Goal: Transaction & Acquisition: Obtain resource

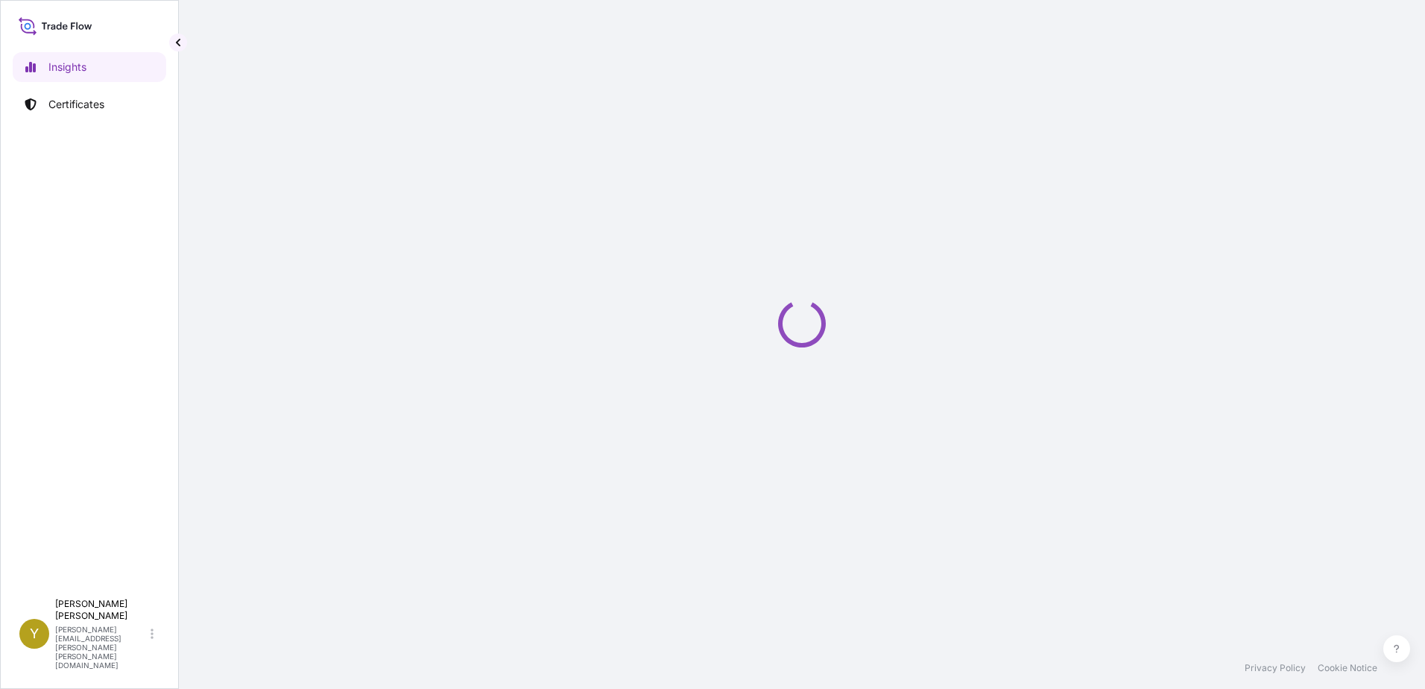
select select "2025"
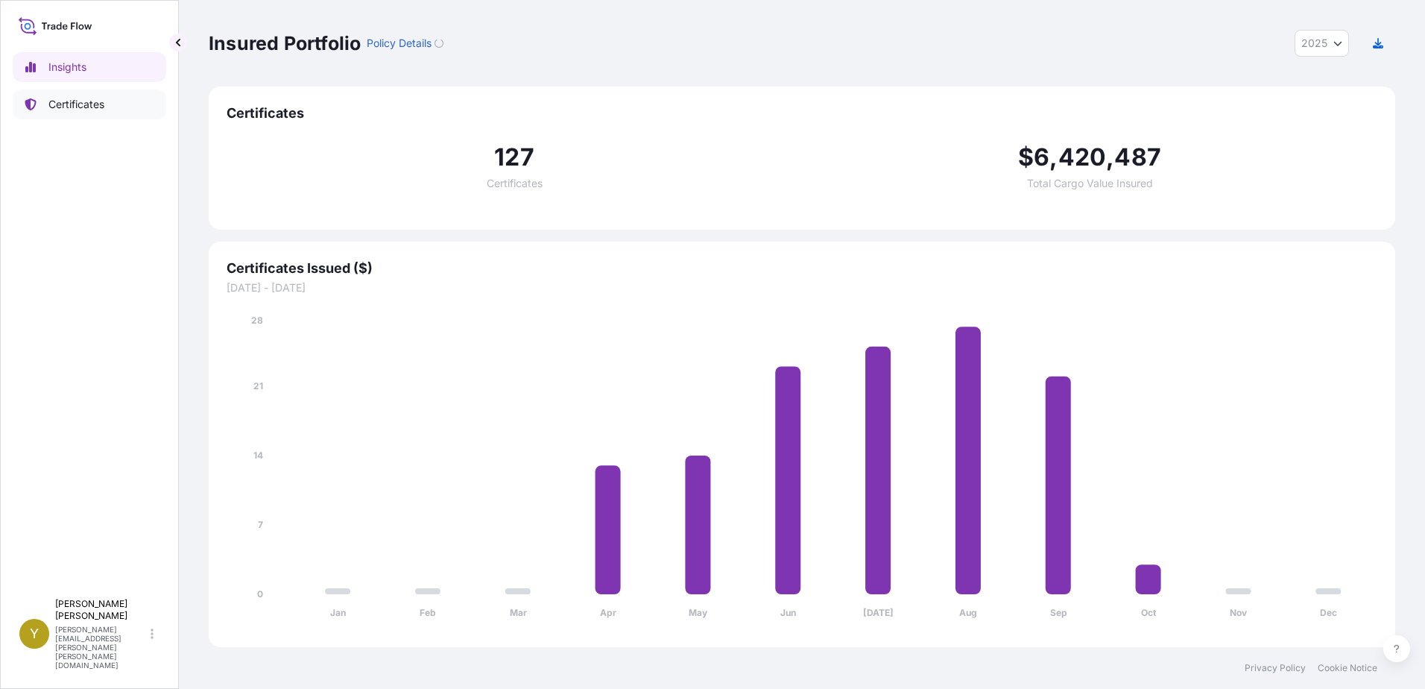
click at [81, 101] on p "Certificates" at bounding box center [76, 104] width 56 height 15
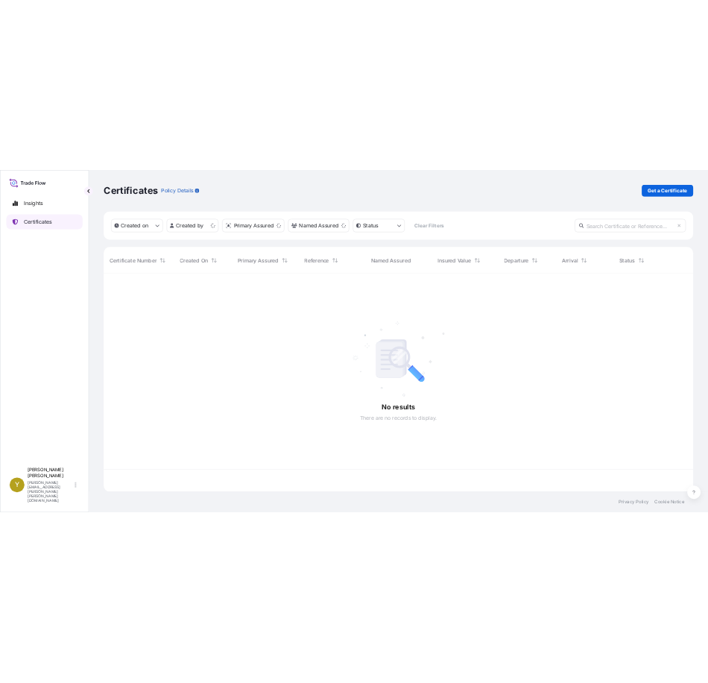
scroll to position [435, 1175]
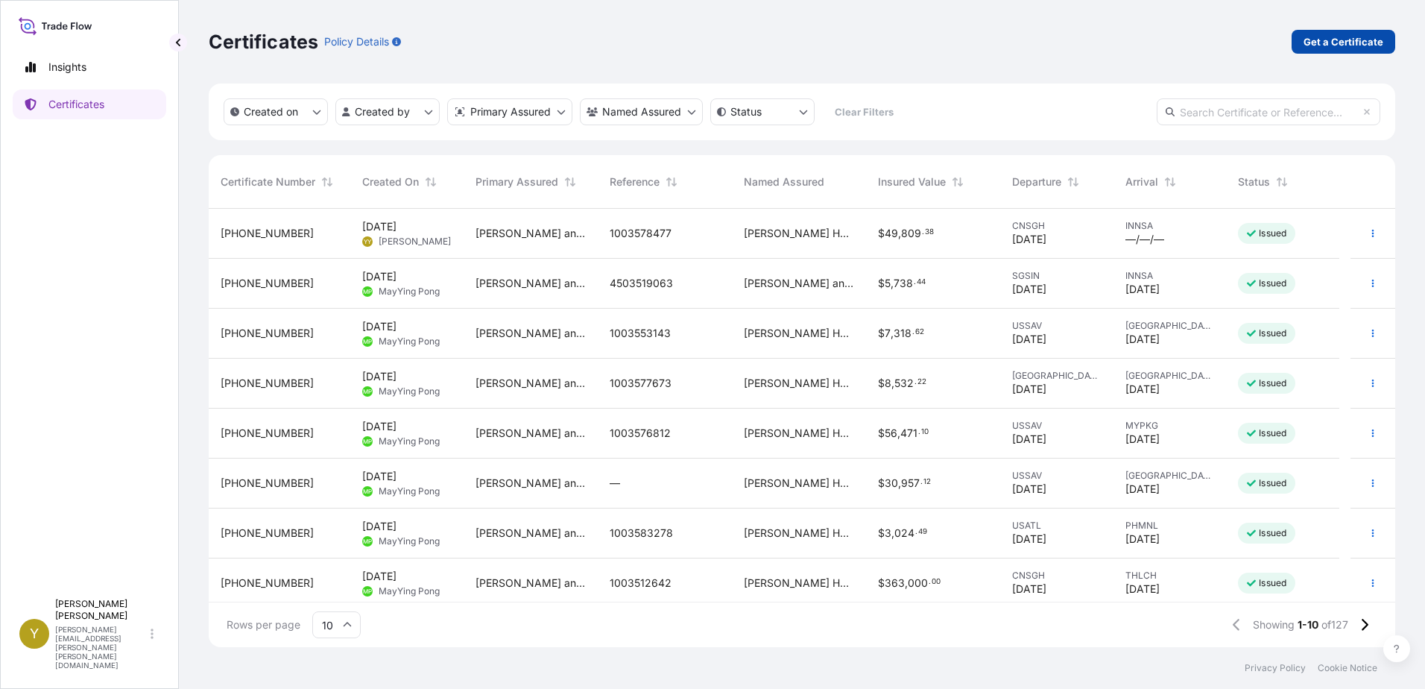
click at [1348, 41] on p "Get a Certificate" at bounding box center [1344, 41] width 80 height 15
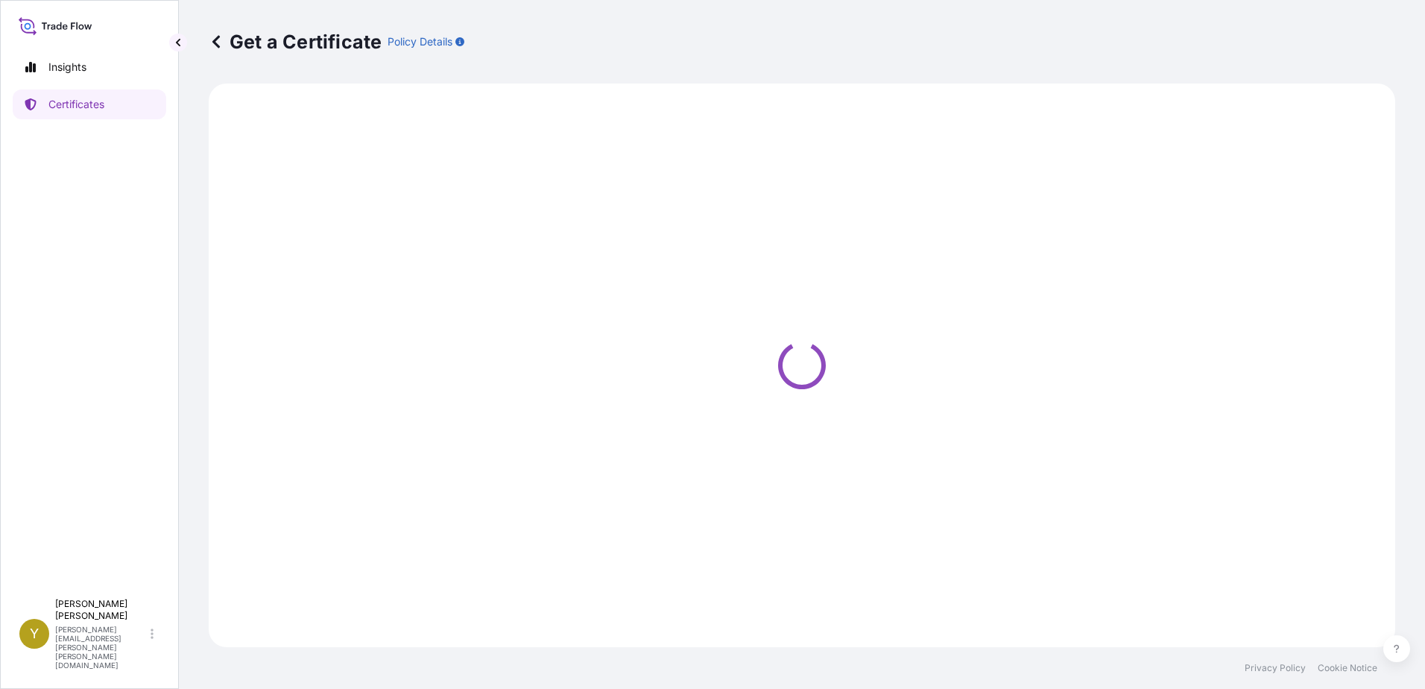
select select "Ocean Vessel"
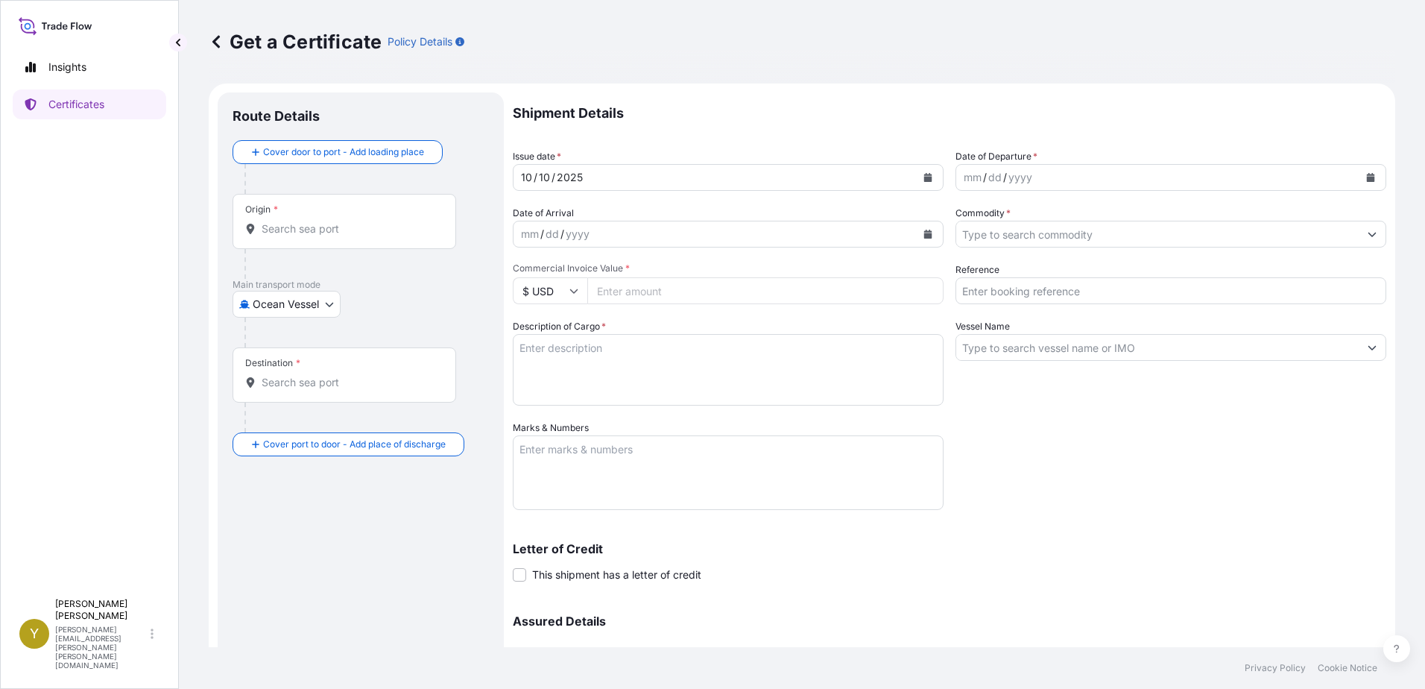
click at [315, 234] on input "Origin *" at bounding box center [350, 228] width 176 height 15
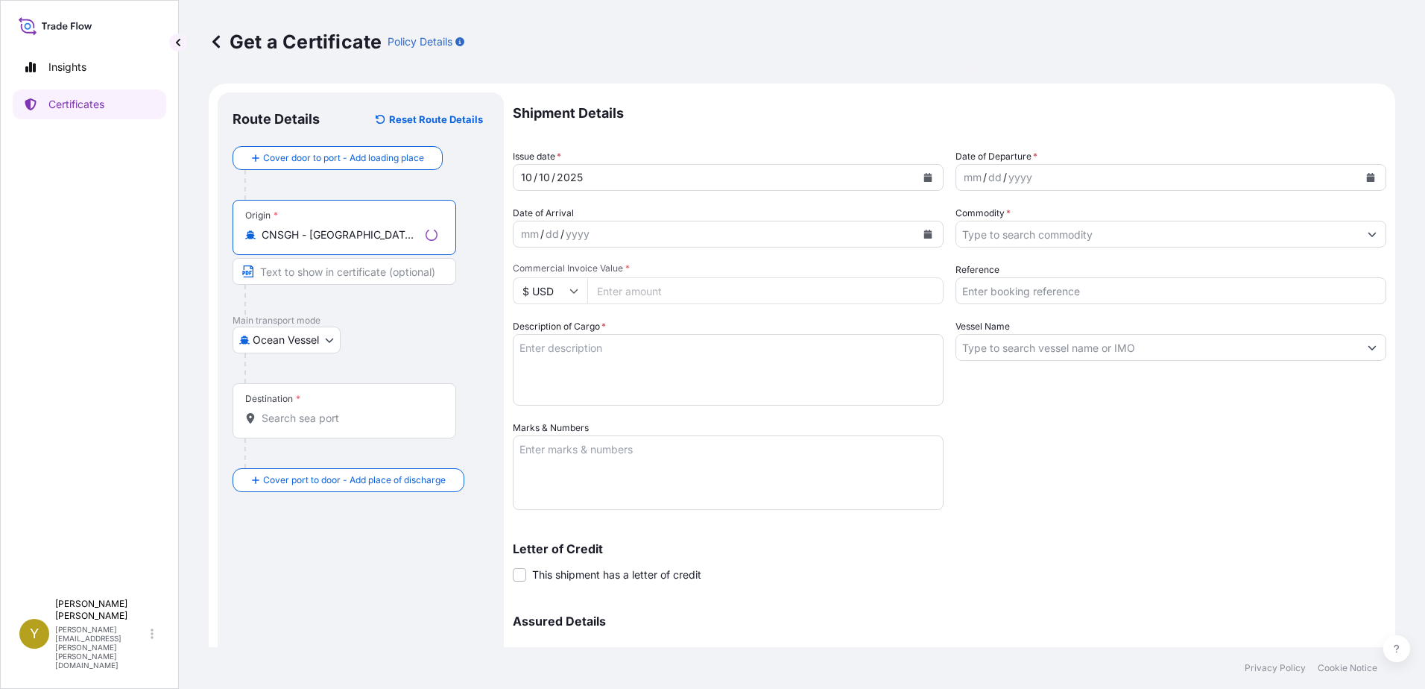
type input "CNSGH - [GEOGRAPHIC_DATA], [GEOGRAPHIC_DATA]"
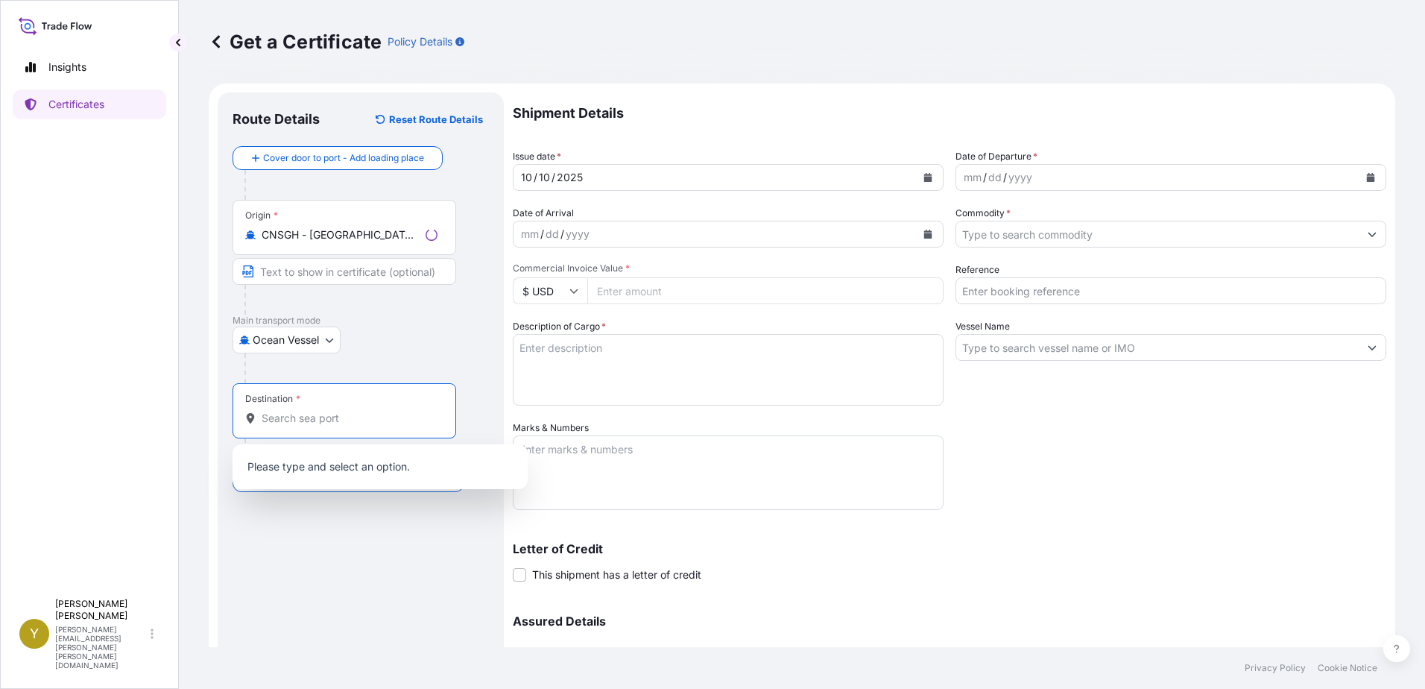
click at [339, 417] on input "Destination *" at bounding box center [350, 418] width 176 height 15
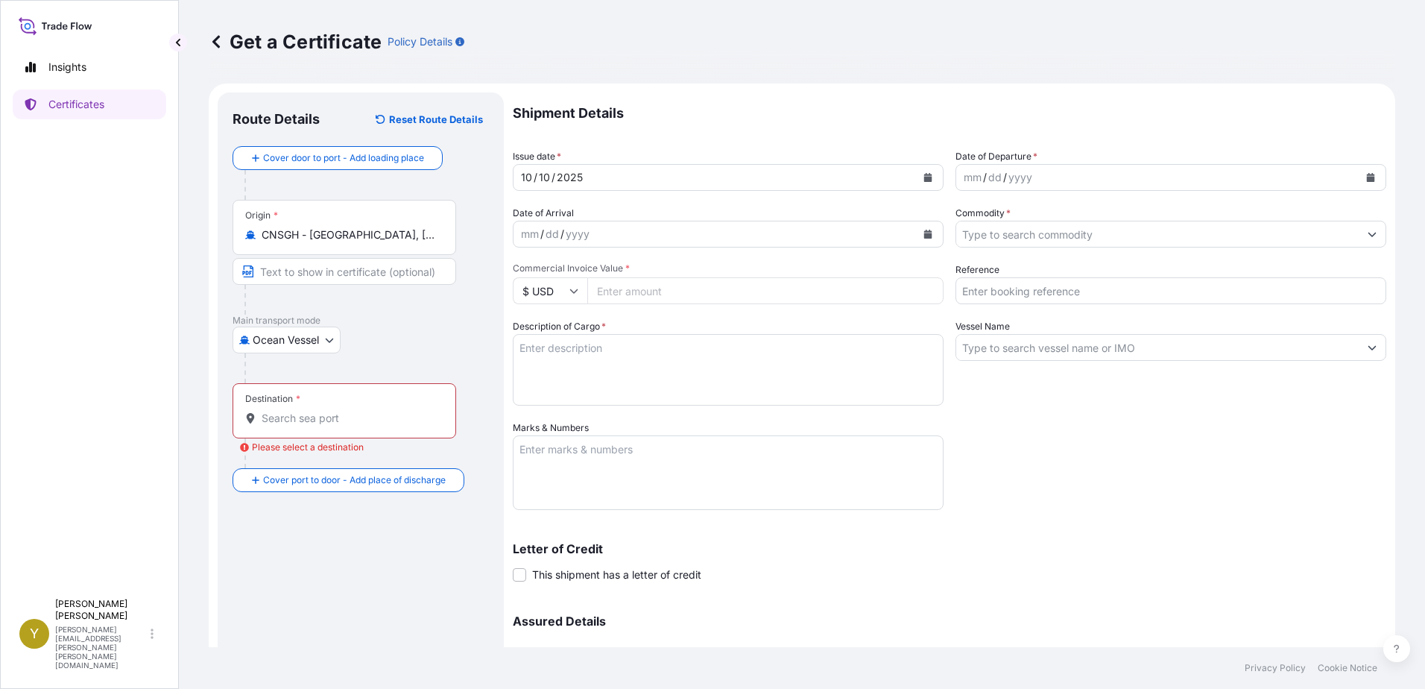
click at [289, 414] on input "Destination * Please select a destination" at bounding box center [350, 418] width 176 height 15
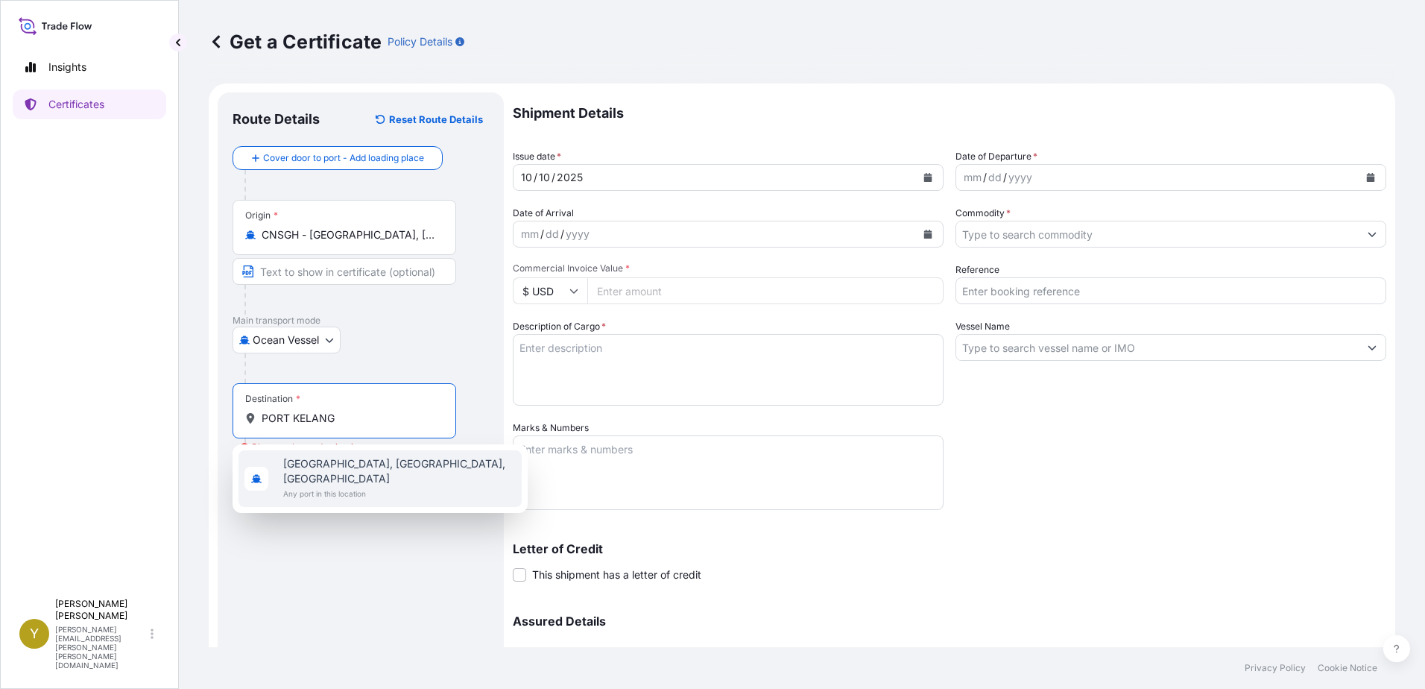
click at [339, 470] on span "[GEOGRAPHIC_DATA], [GEOGRAPHIC_DATA], [GEOGRAPHIC_DATA]" at bounding box center [399, 471] width 233 height 30
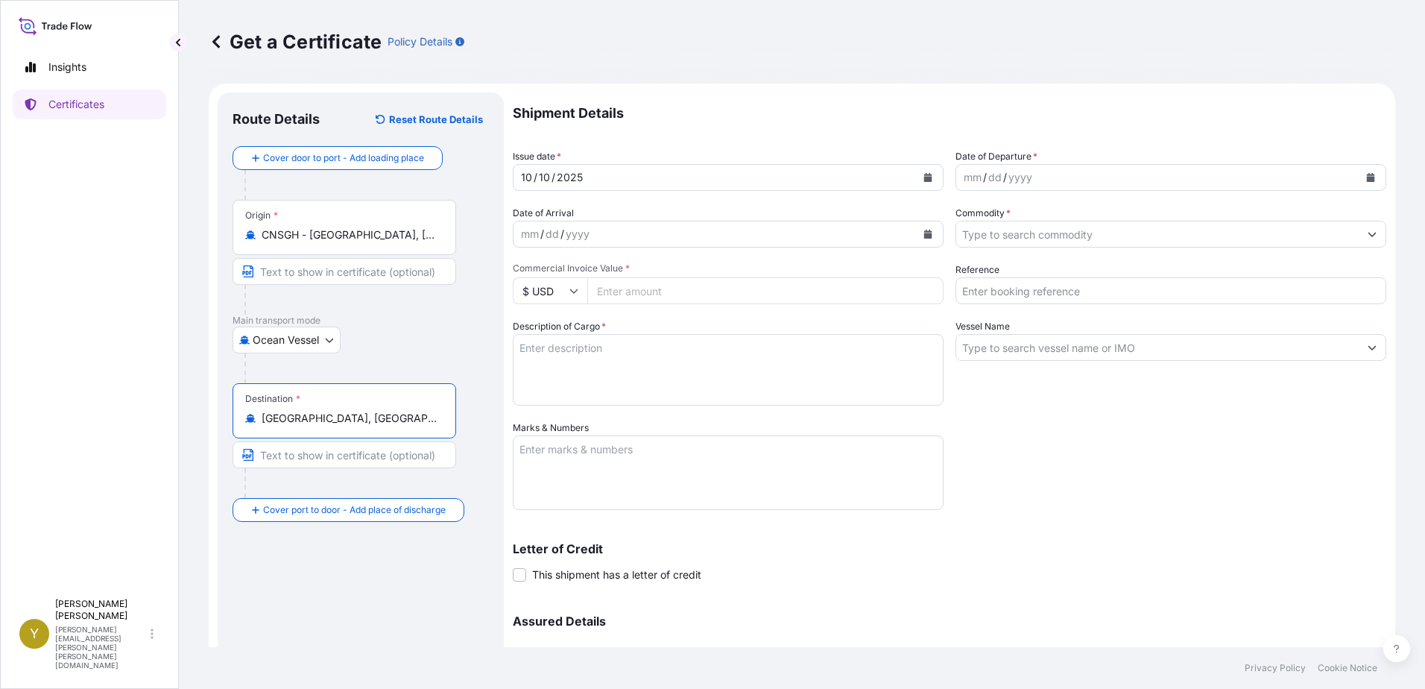
type input "[GEOGRAPHIC_DATA], [GEOGRAPHIC_DATA], [GEOGRAPHIC_DATA]"
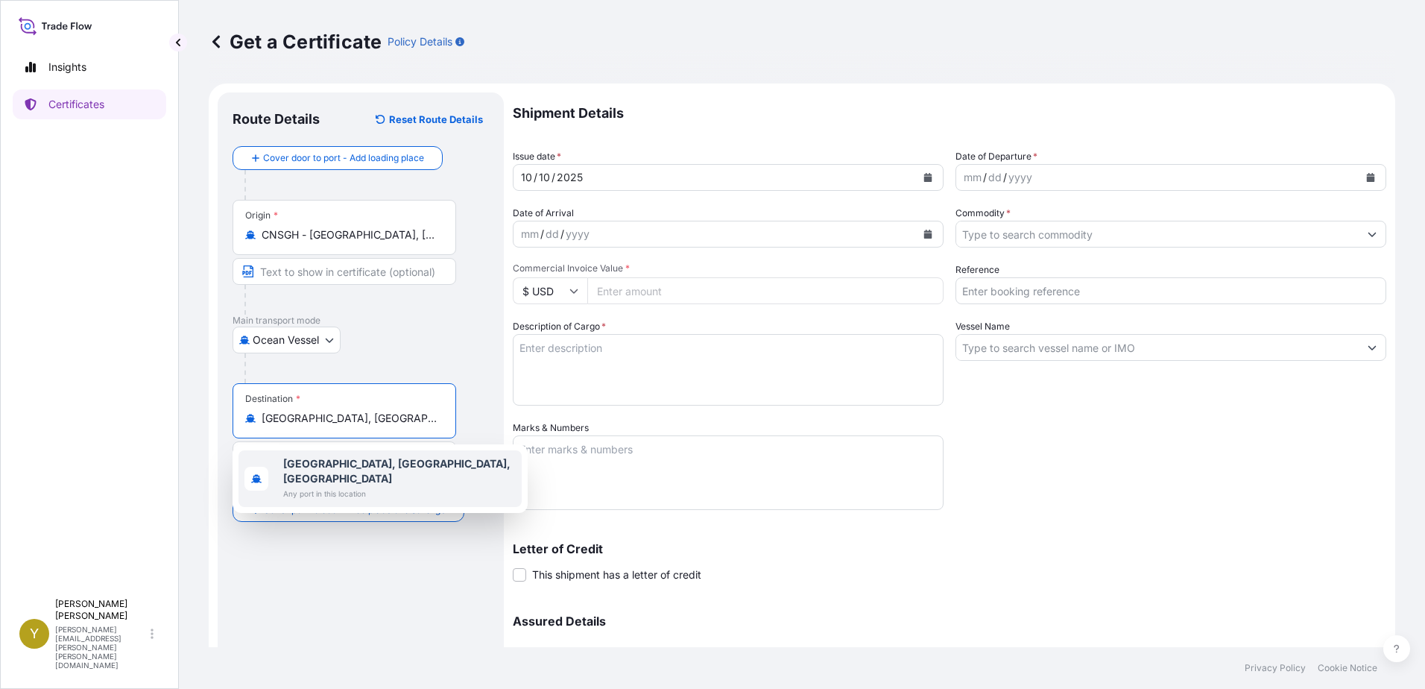
click at [323, 457] on b "[GEOGRAPHIC_DATA], [GEOGRAPHIC_DATA], [GEOGRAPHIC_DATA]" at bounding box center [396, 471] width 227 height 28
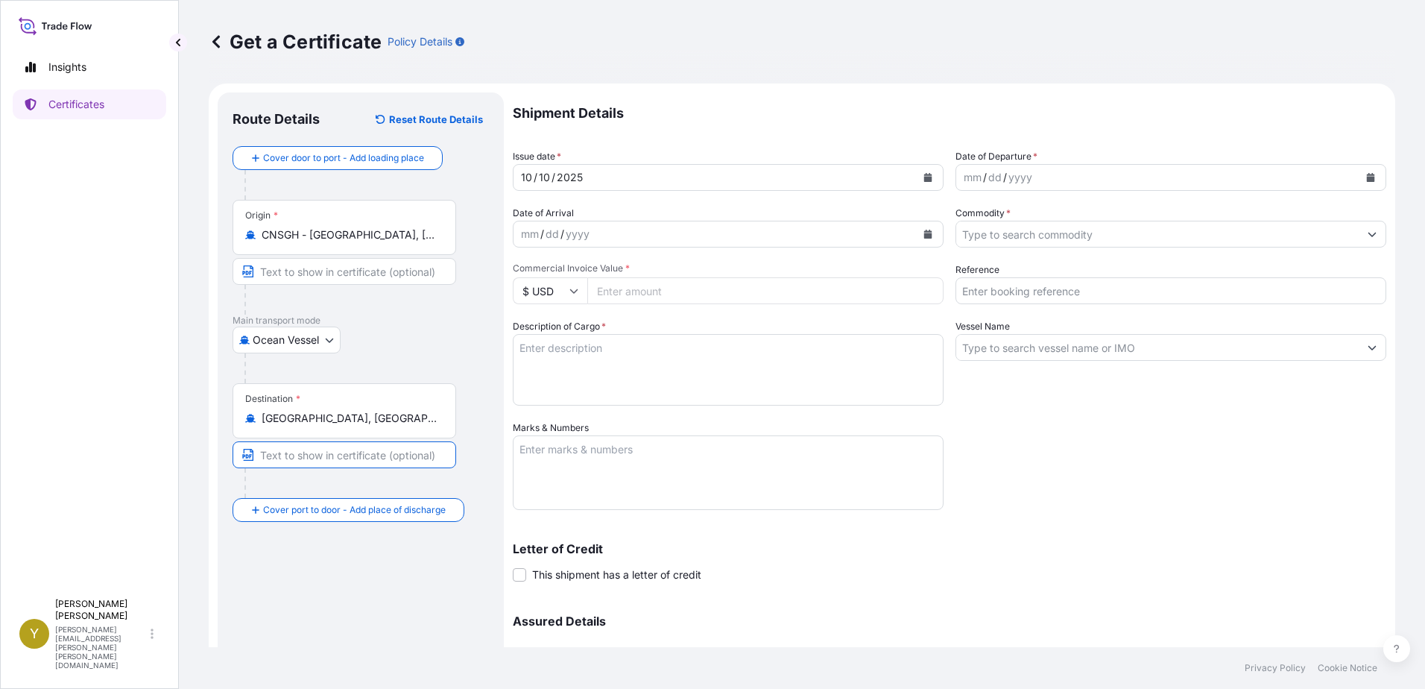
click at [324, 462] on input "Text to appear on certificate" at bounding box center [345, 454] width 224 height 27
type input "p"
type input "PORT KELANG"
click at [1078, 172] on div "mm / dd / yyyy" at bounding box center [1157, 177] width 402 height 27
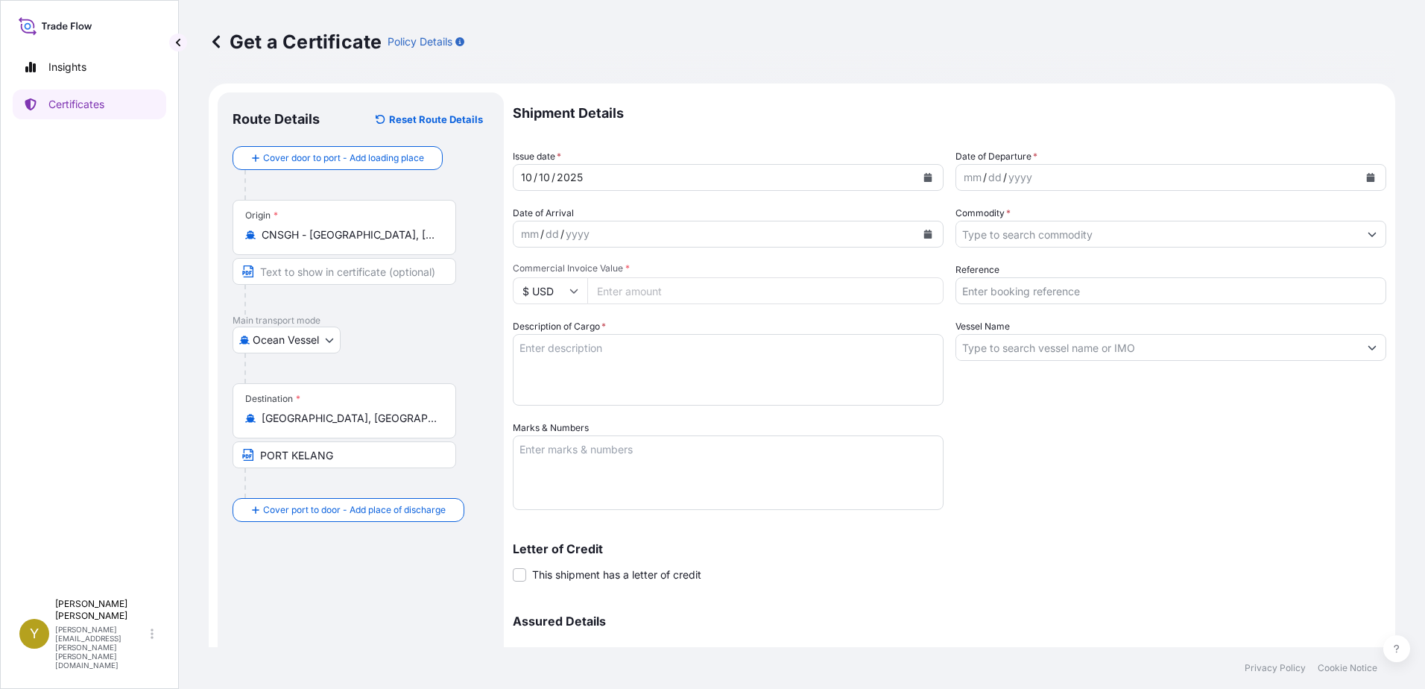
click at [665, 373] on textarea "Description of Cargo *" at bounding box center [728, 370] width 431 height 72
click at [1117, 183] on div "mm / dd / yyyy" at bounding box center [1157, 177] width 402 height 27
click at [1366, 176] on icon "Calendar" at bounding box center [1370, 177] width 9 height 9
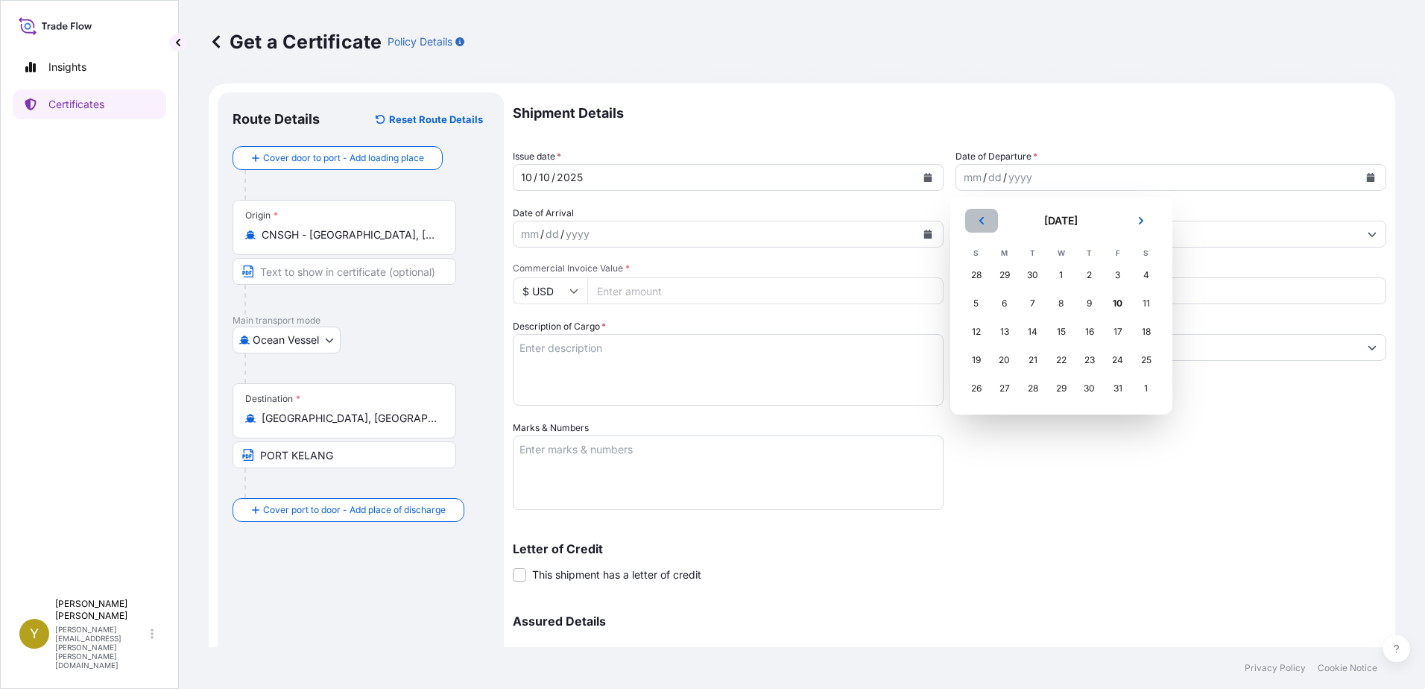
click at [985, 219] on icon "Previous" at bounding box center [981, 220] width 9 height 9
click at [1003, 390] on div "29" at bounding box center [1004, 388] width 27 height 27
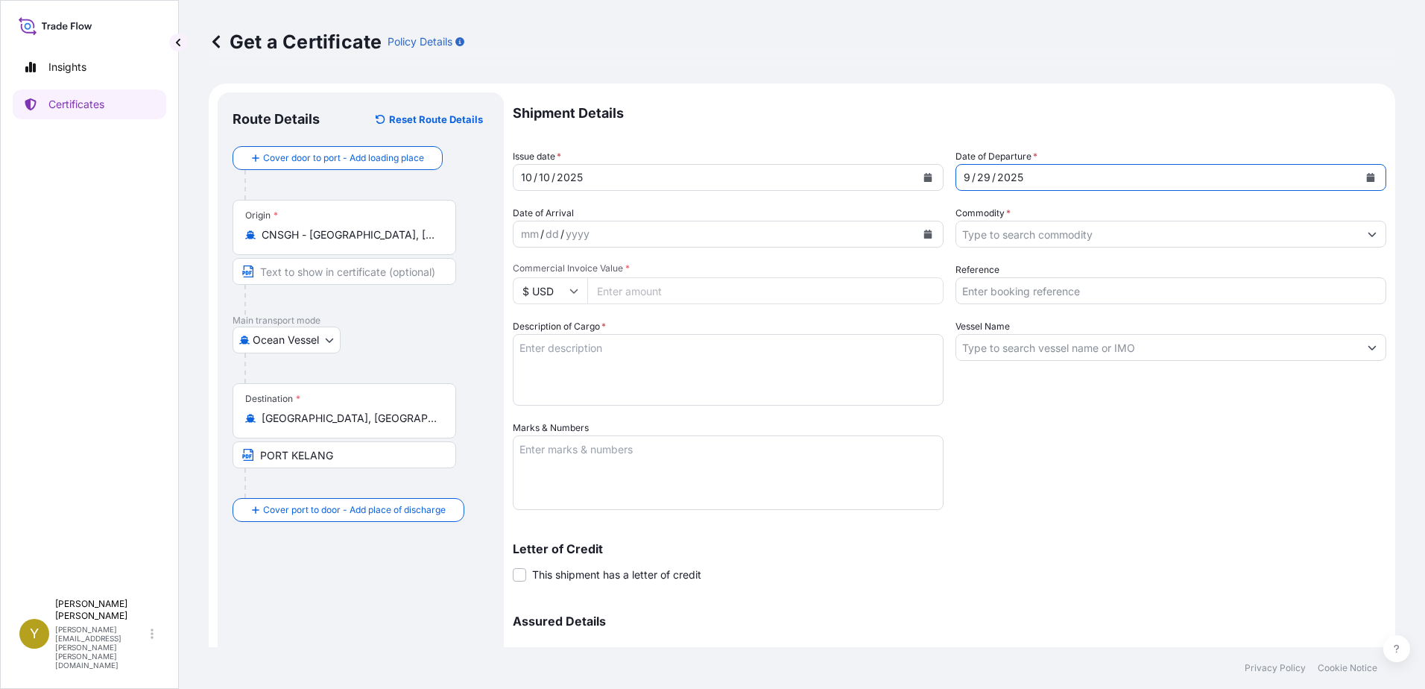
click at [1044, 233] on input "Commodity *" at bounding box center [1157, 234] width 402 height 27
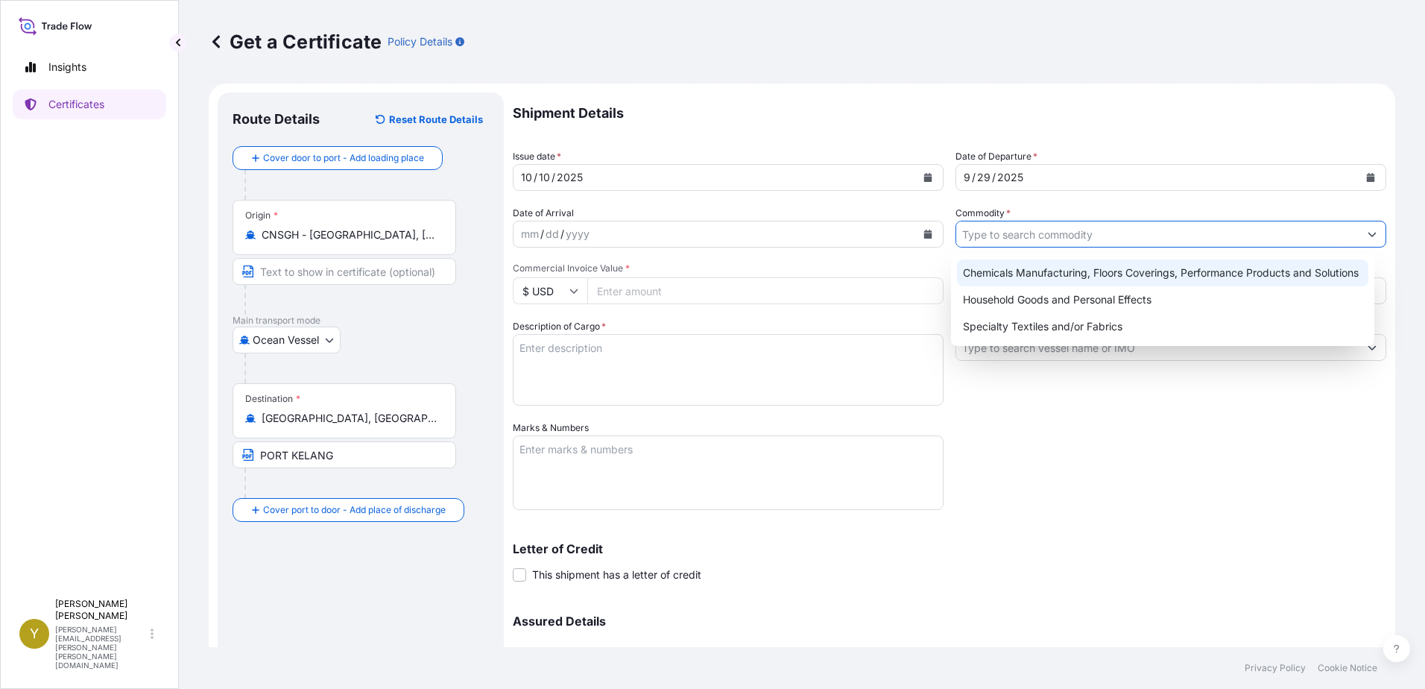
click at [1066, 268] on div "Chemicals Manufacturing, Floors Coverings, Performance Products and Solutions" at bounding box center [1163, 272] width 412 height 27
type input "Chemicals Manufacturing, Floors Coverings, Performance Products and Solutions"
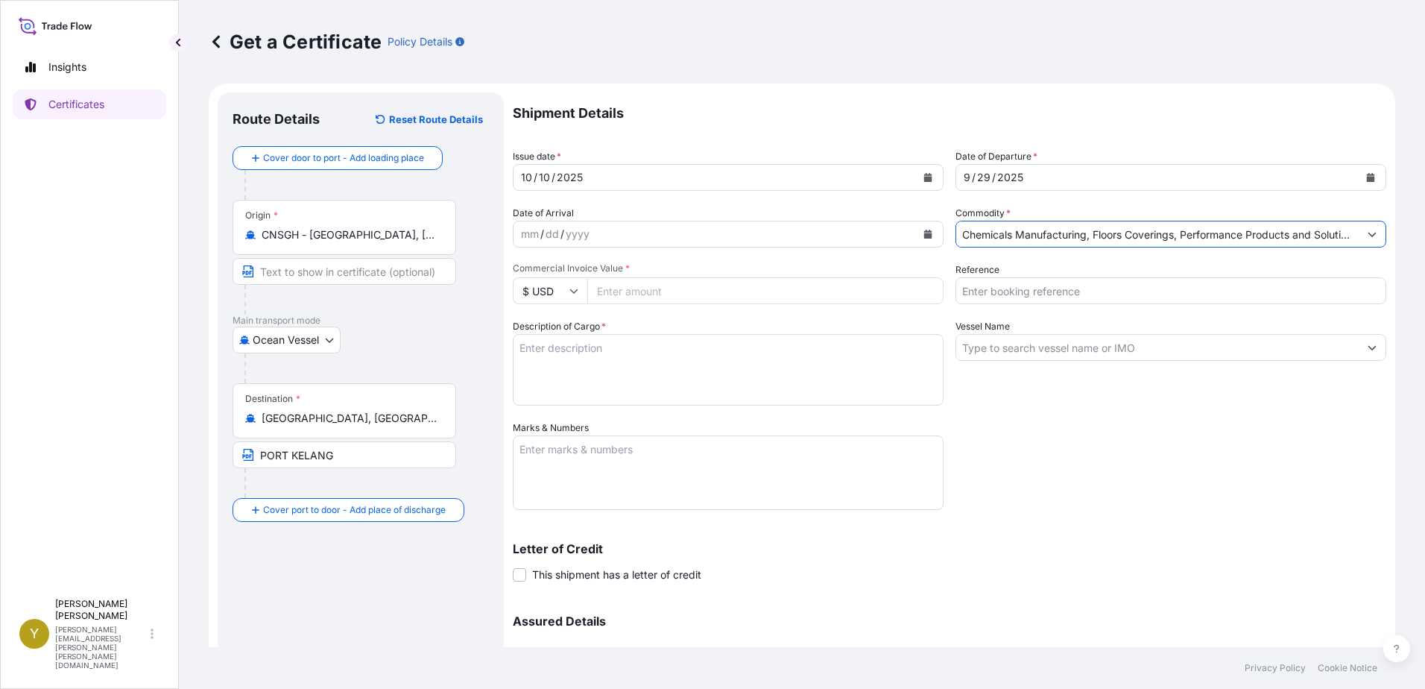
click at [673, 288] on input "Commercial Invoice Value *" at bounding box center [765, 290] width 356 height 27
click at [630, 288] on input "Commercial Invoice Value *" at bounding box center [765, 290] width 356 height 27
paste input "2049.73"
type input "2049.73"
click at [1038, 288] on input "Reference" at bounding box center [1171, 290] width 431 height 27
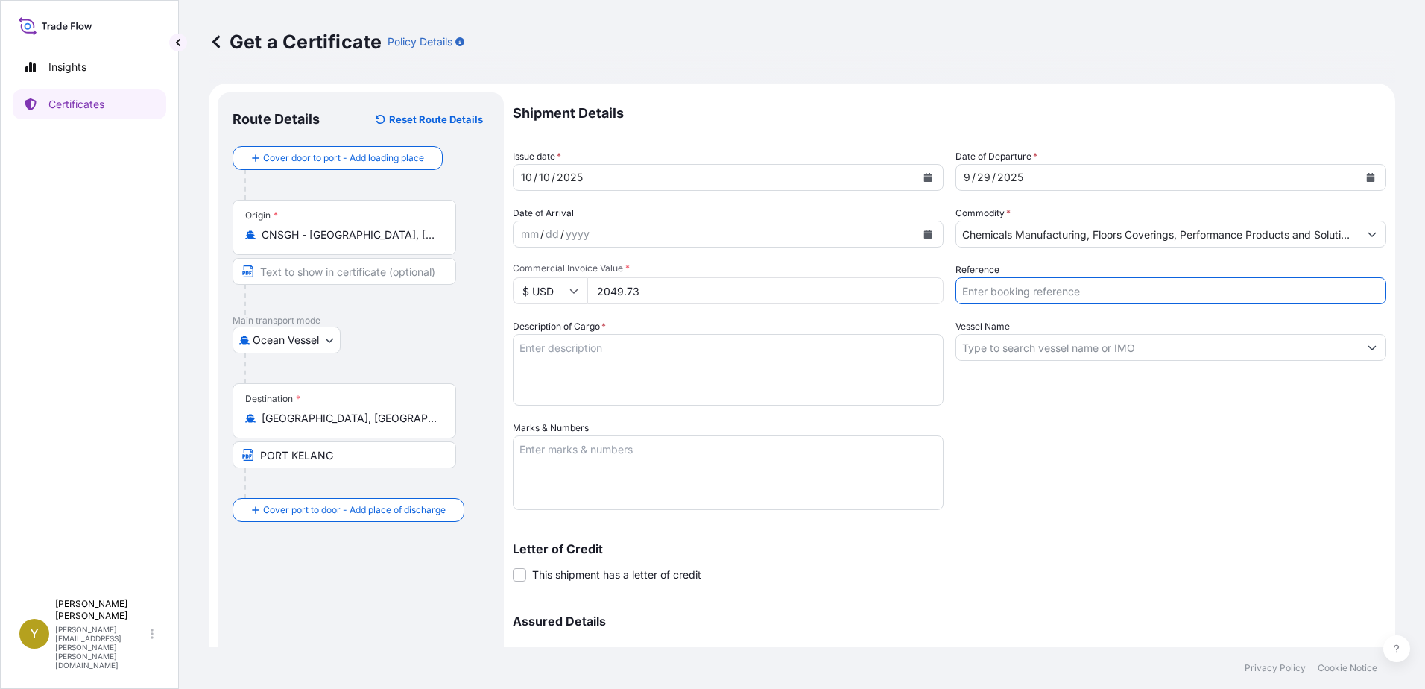
click at [1062, 290] on input "Reference" at bounding box center [1171, 290] width 431 height 27
drag, startPoint x: 653, startPoint y: 369, endPoint x: 660, endPoint y: 368, distance: 7.5
click at [653, 369] on textarea "Description of Cargo *" at bounding box center [728, 370] width 431 height 72
click at [1099, 294] on input "Reference" at bounding box center [1171, 290] width 431 height 27
paste input "1003595459"
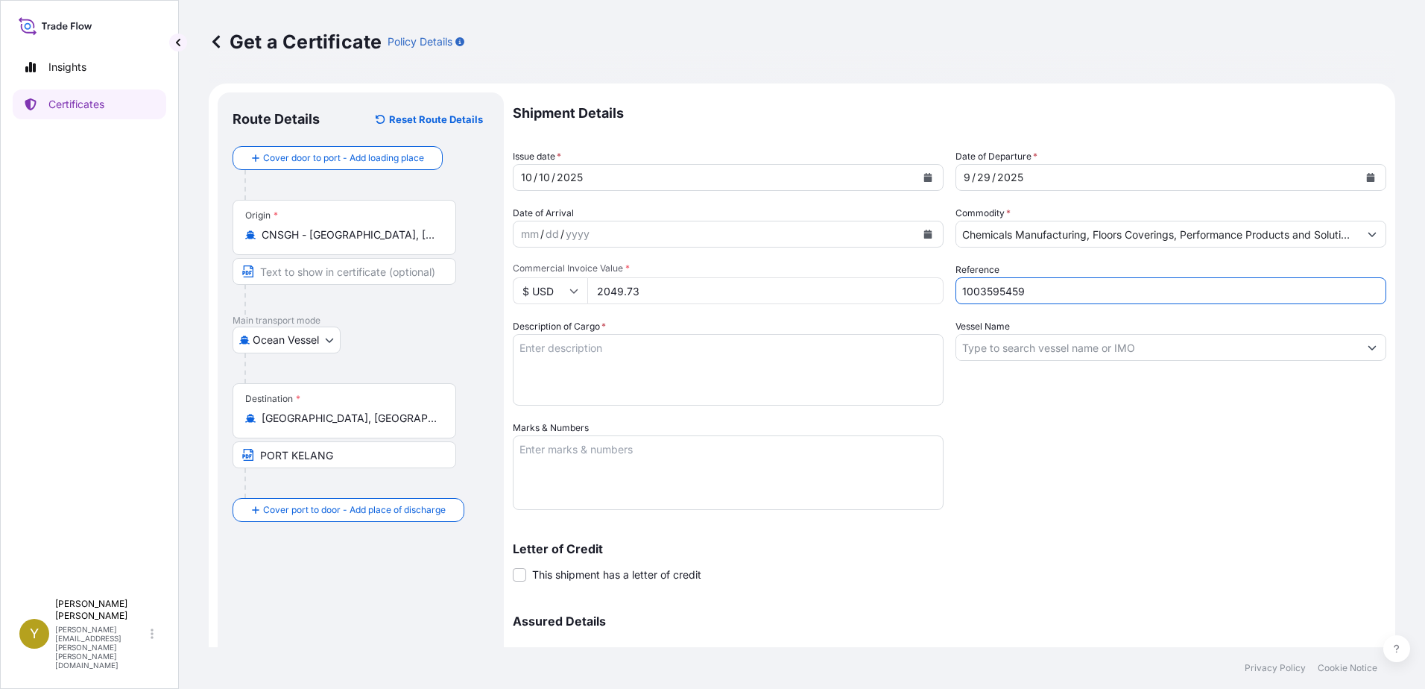
type input "1003595459"
click at [1081, 349] on input "Vessel Name" at bounding box center [1157, 347] width 402 height 27
click at [652, 424] on div "Marks & Numbers" at bounding box center [728, 464] width 431 height 89
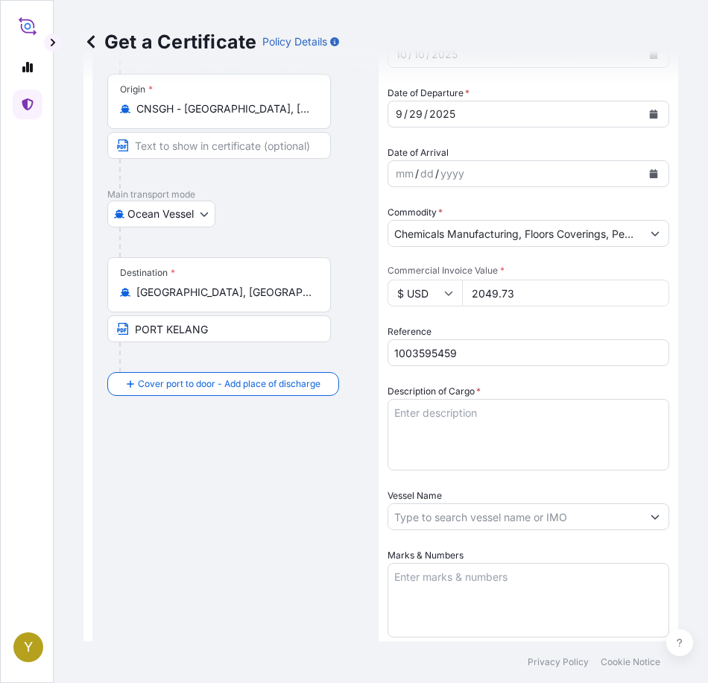
scroll to position [149, 0]
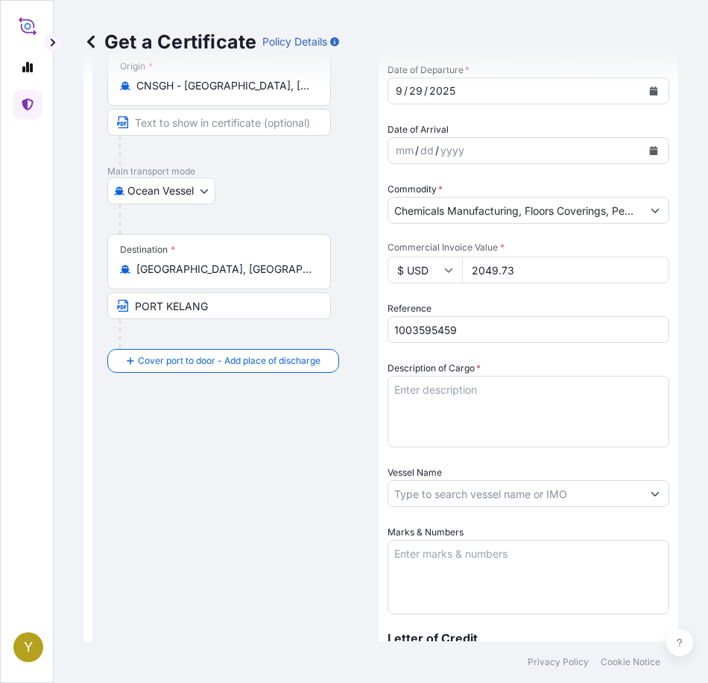
click at [558, 493] on input "Vessel Name" at bounding box center [514, 493] width 253 height 27
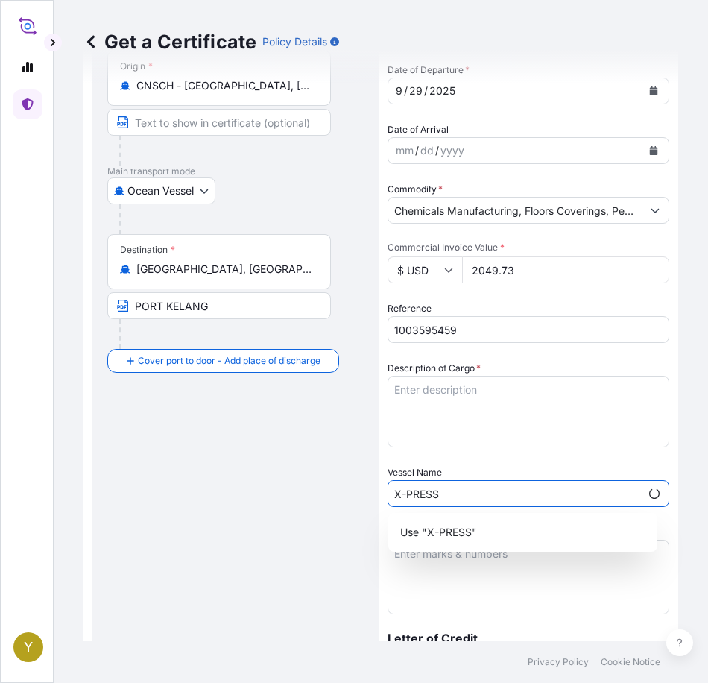
click at [558, 493] on input "X-PRESS" at bounding box center [514, 493] width 252 height 27
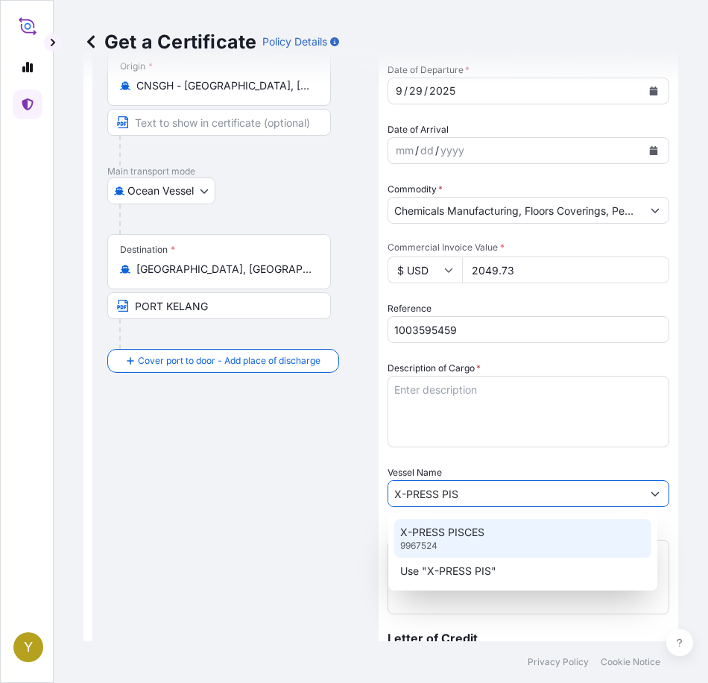
click at [486, 525] on div "X-PRESS PISCES 9967524" at bounding box center [522, 538] width 257 height 39
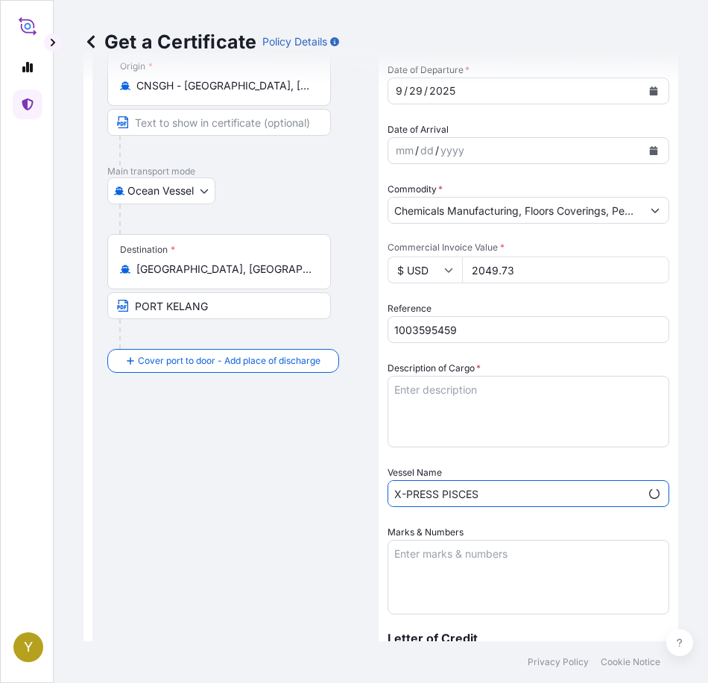
type input "X-PRESS PISCES"
click at [501, 396] on textarea "Description of Cargo *" at bounding box center [529, 412] width 282 height 72
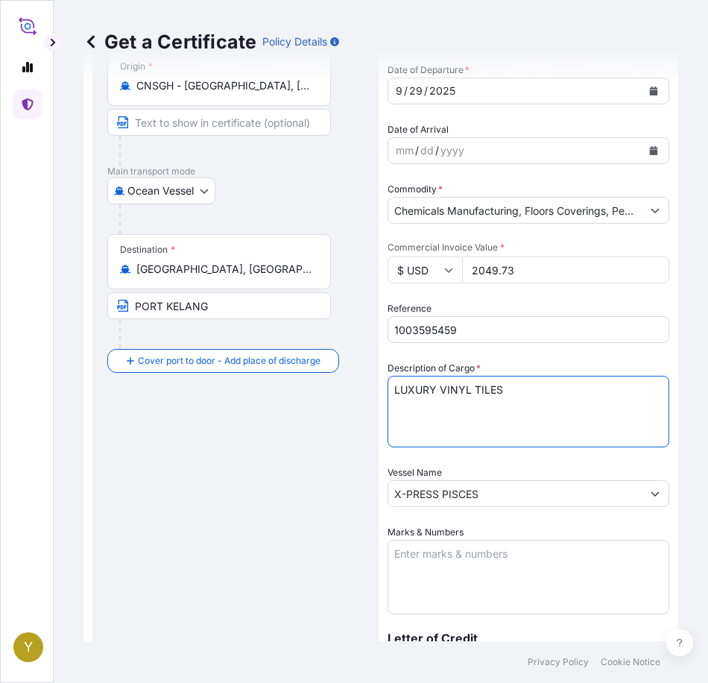
type textarea "LUXURY VINYL TILES"
click at [489, 563] on textarea "Marks & Numbers" at bounding box center [529, 577] width 282 height 75
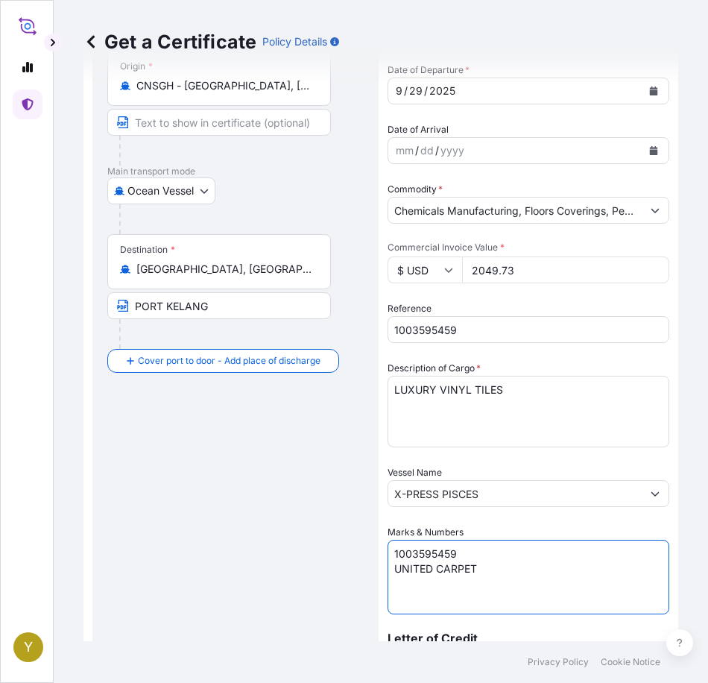
click at [499, 555] on textarea "1003595459 UNITED CARPET" at bounding box center [529, 577] width 282 height 75
type textarea "1003595459 UNITED CARPET"
click at [312, 517] on div "Route Details Reset Route Details Cover door to port - Add loading place Place …" at bounding box center [235, 441] width 256 height 967
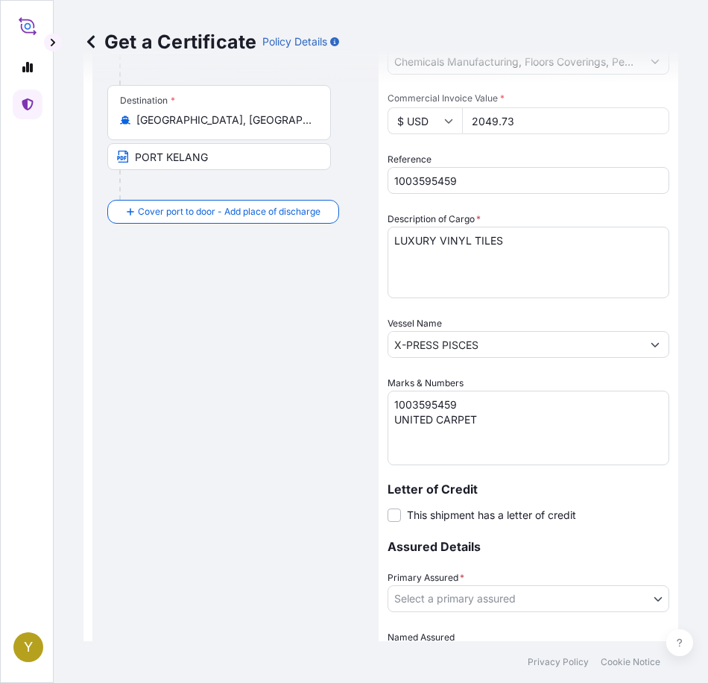
scroll to position [373, 0]
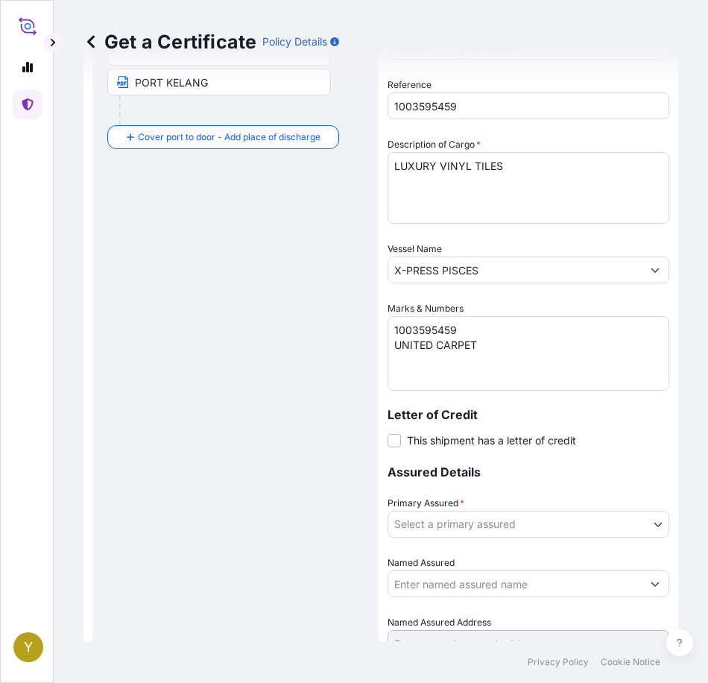
click at [572, 510] on div "Primary Assured * Select a primary assured" at bounding box center [529, 517] width 282 height 42
click at [572, 521] on body "Y Get a Certificate Policy Details Route Details Reset Route Details Cover door…" at bounding box center [354, 341] width 708 height 683
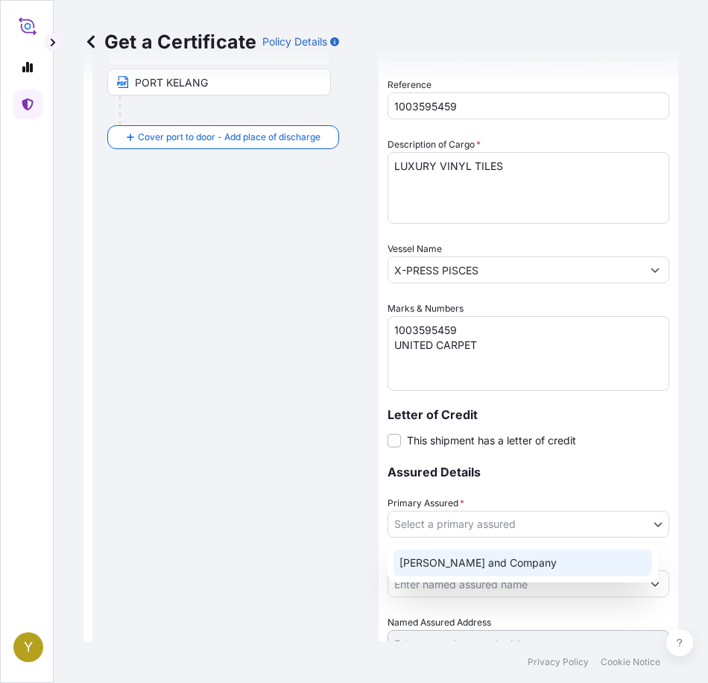
click at [535, 563] on div "[PERSON_NAME] and Company" at bounding box center [523, 562] width 259 height 27
select select "31531"
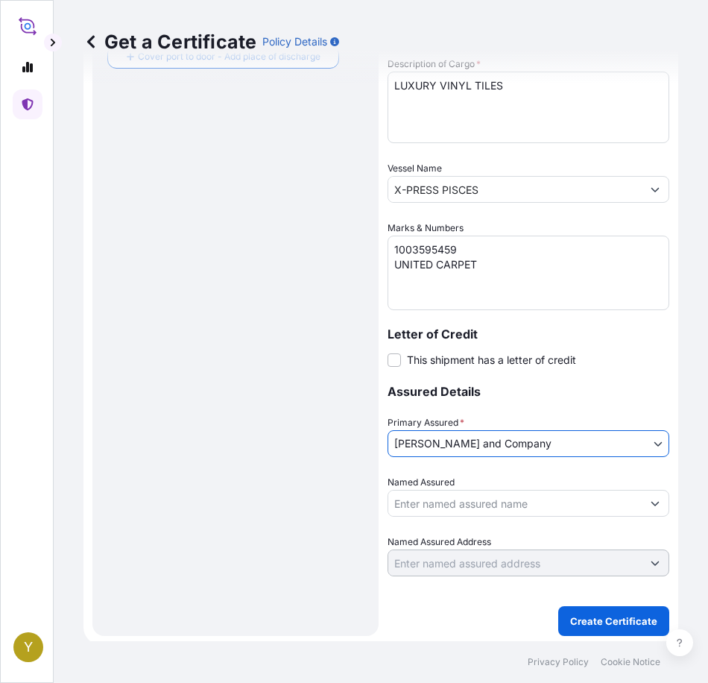
scroll to position [457, 0]
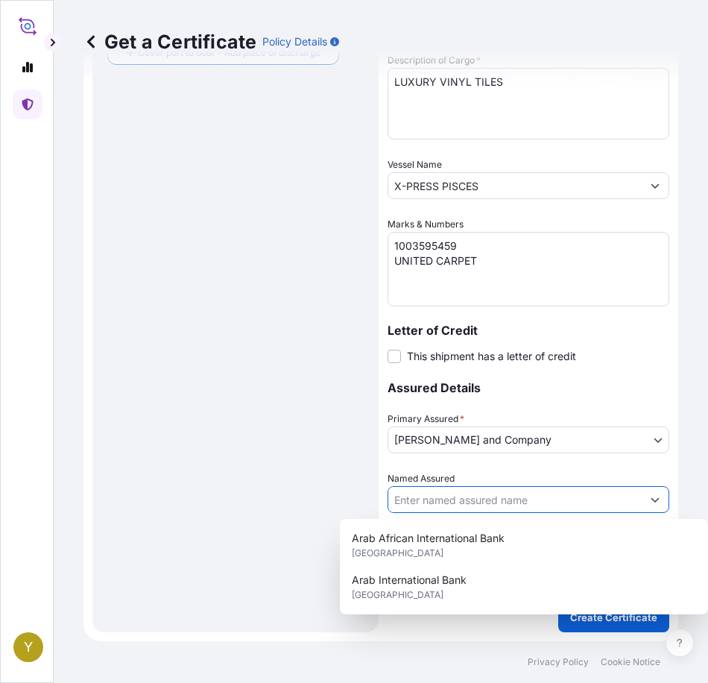
click at [545, 501] on input "Named Assured" at bounding box center [514, 499] width 253 height 27
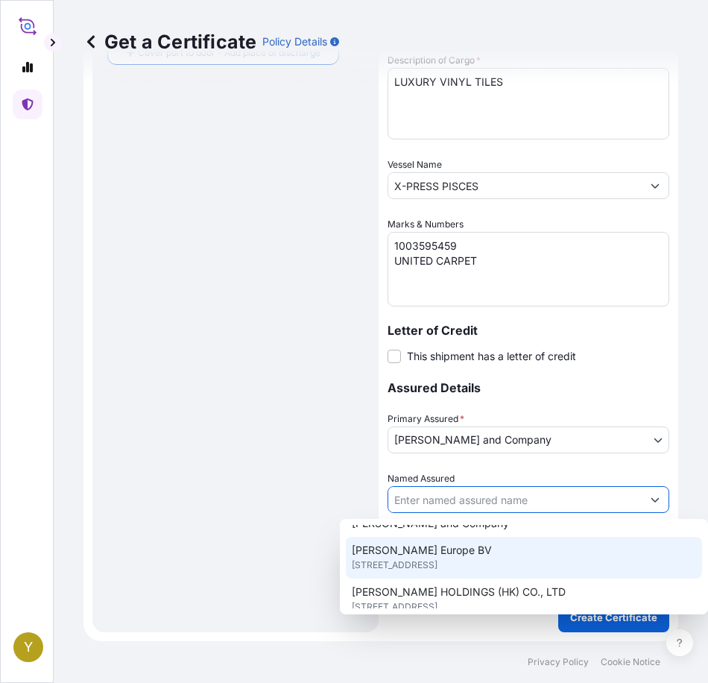
scroll to position [298, 0]
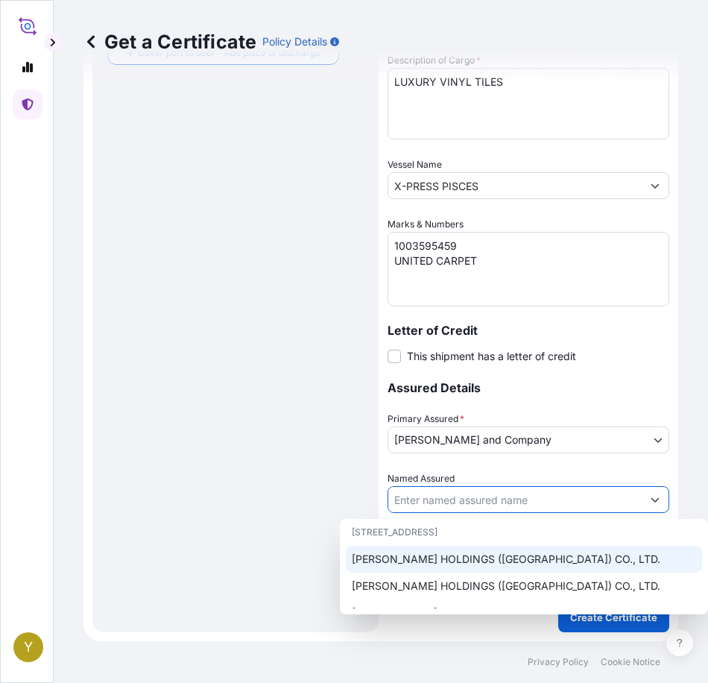
click at [566, 552] on span "[PERSON_NAME] HOLDINGS ([GEOGRAPHIC_DATA]) CO., LTD." at bounding box center [506, 559] width 309 height 15
type input "[PERSON_NAME] HOLDINGS ([GEOGRAPHIC_DATA]) CO., LTD."
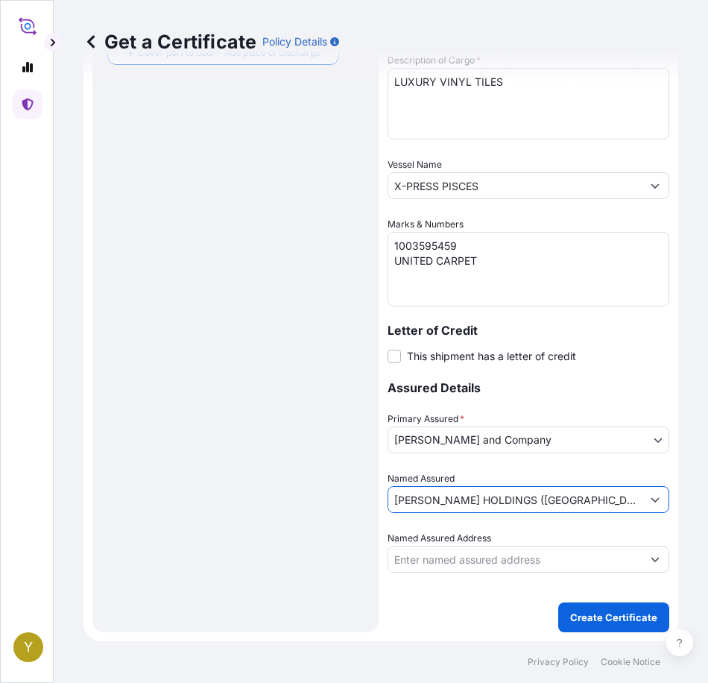
click at [170, 366] on div "Route Details Reset Route Details Cover door to port - Add loading place Place …" at bounding box center [235, 133] width 256 height 967
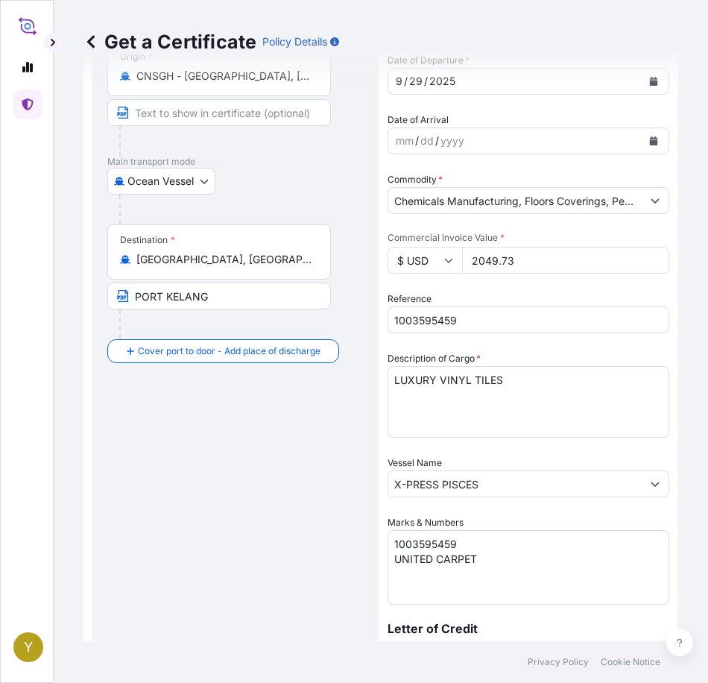
scroll to position [233, 0]
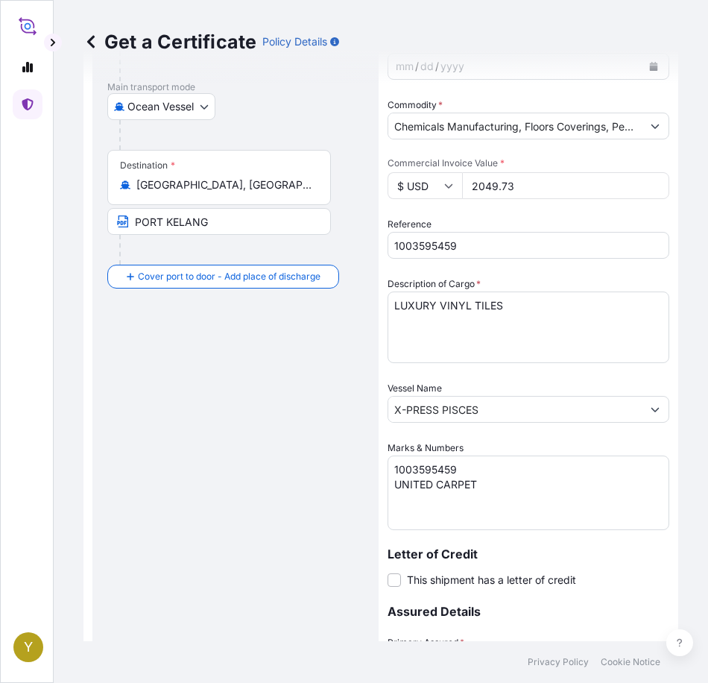
click at [255, 432] on div "Route Details Reset Route Details Cover door to port - Add loading place Place …" at bounding box center [235, 357] width 256 height 967
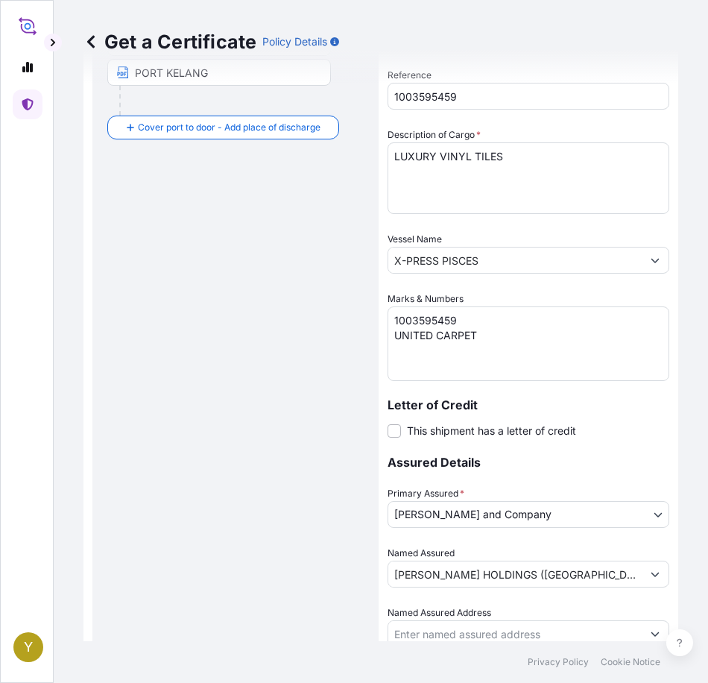
scroll to position [457, 0]
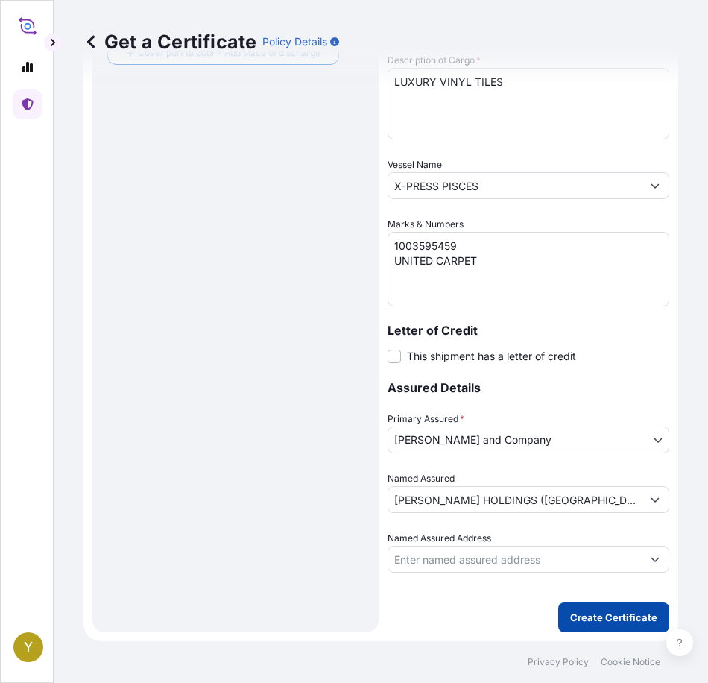
click at [604, 617] on p "Create Certificate" at bounding box center [613, 617] width 87 height 15
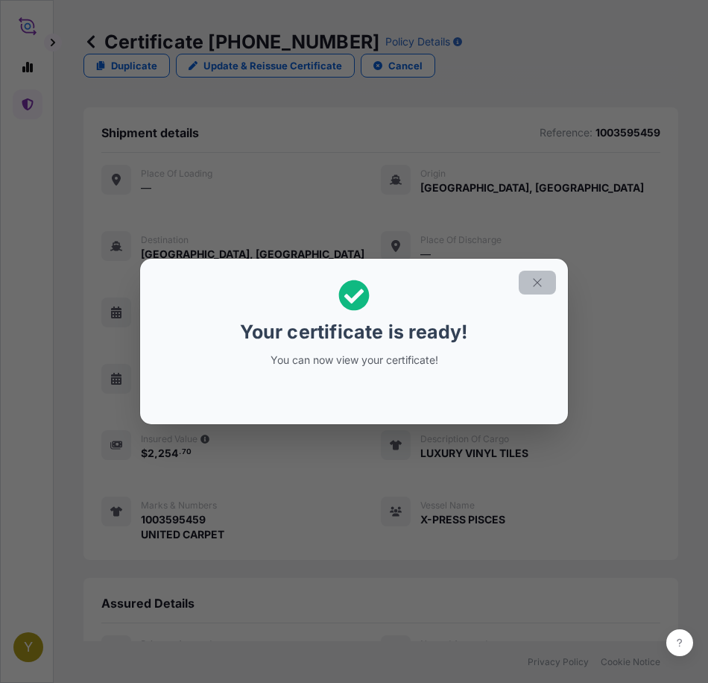
click at [538, 286] on icon "button" at bounding box center [537, 282] width 13 height 13
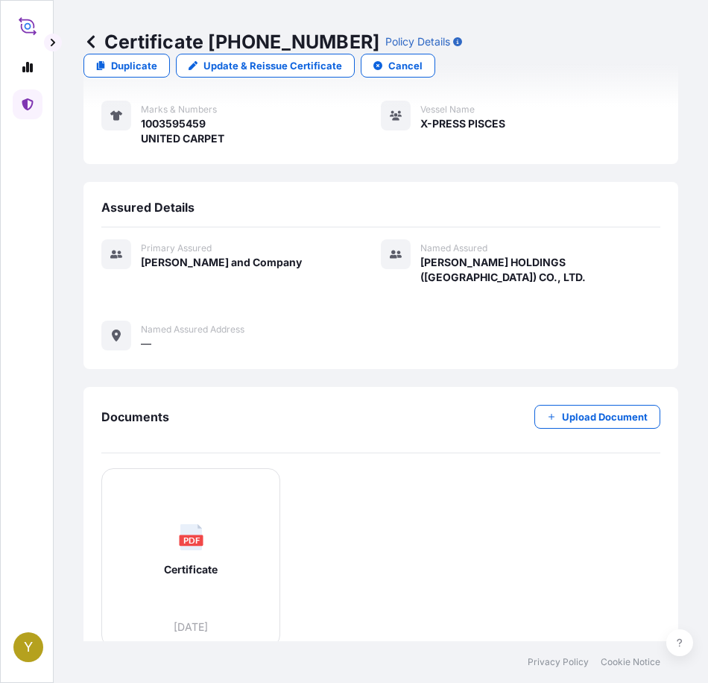
scroll to position [405, 0]
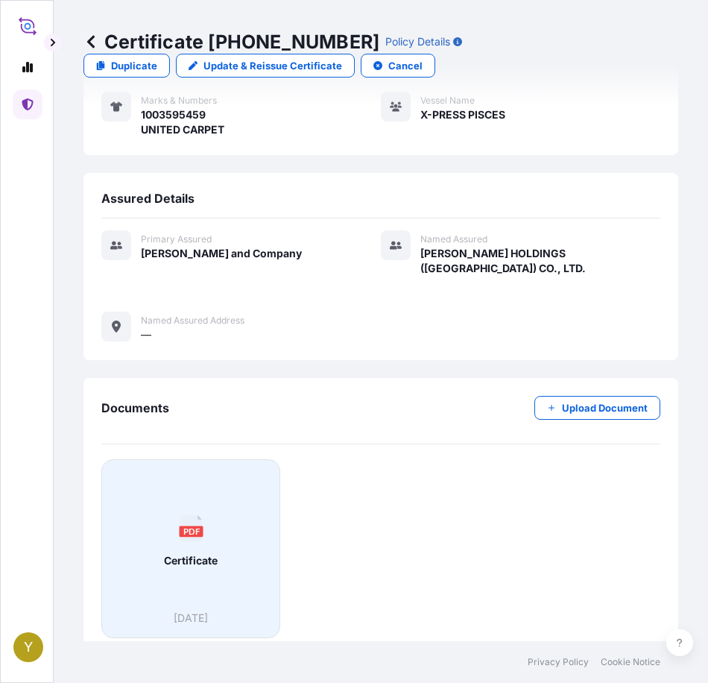
click at [203, 518] on icon "PDF" at bounding box center [191, 528] width 26 height 26
